Goal: Task Accomplishment & Management: Manage account settings

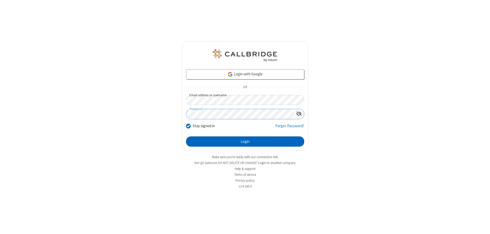
click at [245, 141] on button "Login" at bounding box center [245, 141] width 118 height 10
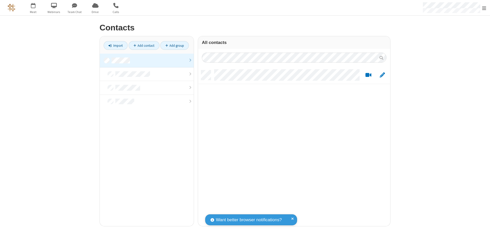
scroll to position [156, 188]
click at [147, 60] on link at bounding box center [147, 61] width 94 height 14
click at [144, 45] on link "Add contact" at bounding box center [144, 45] width 31 height 9
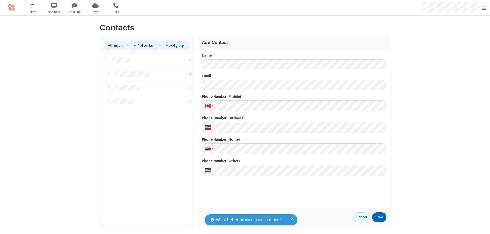
click at [379, 217] on button "Save" at bounding box center [379, 217] width 14 height 10
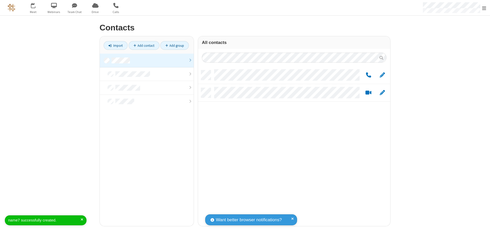
scroll to position [156, 188]
